Goal: Transaction & Acquisition: Subscribe to service/newsletter

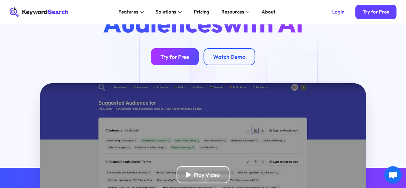
click at [162, 60] on div "Try for Free" at bounding box center [174, 56] width 29 height 7
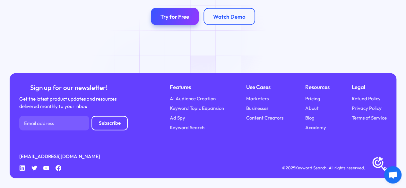
scroll to position [2204, 0]
